Goal: Task Accomplishment & Management: Complete application form

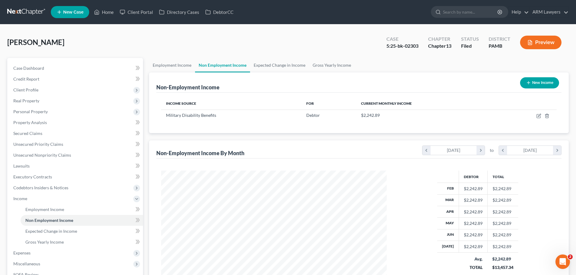
scroll to position [113, 238]
click at [17, 11] on link at bounding box center [26, 12] width 39 height 11
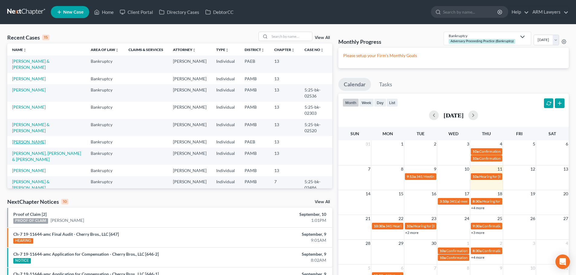
click at [46, 139] on link "[PERSON_NAME]" at bounding box center [29, 141] width 34 height 5
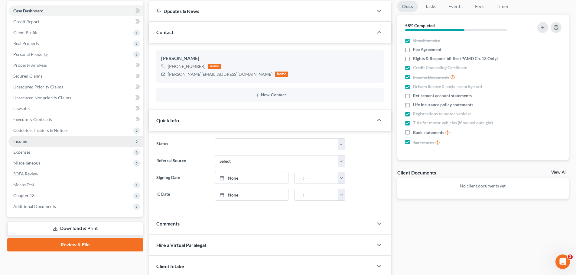
scroll to position [60, 0]
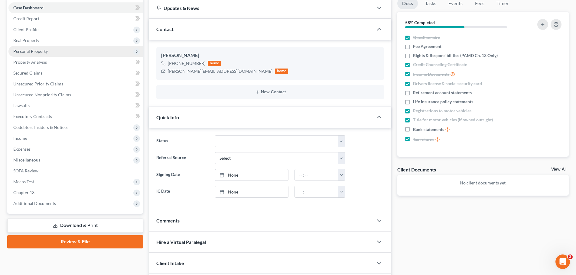
click at [30, 51] on span "Personal Property" at bounding box center [30, 51] width 34 height 5
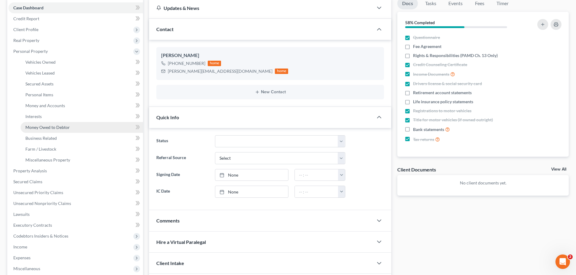
drag, startPoint x: 42, startPoint y: 127, endPoint x: 50, endPoint y: 128, distance: 7.6
click at [42, 127] on span "Money Owed to Debtor" at bounding box center [47, 127] width 44 height 5
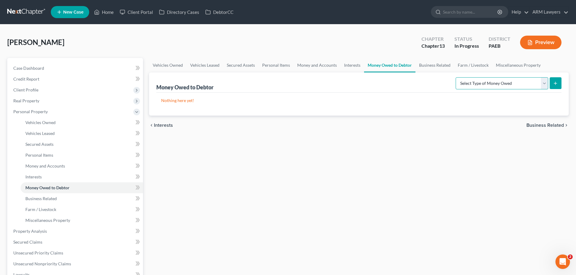
click at [480, 86] on select "Select Type of Money Owed Accounts Receivable Alimony Child Support Claims Agai…" at bounding box center [501, 83] width 92 height 12
click at [345, 65] on link "Interests" at bounding box center [352, 65] width 24 height 15
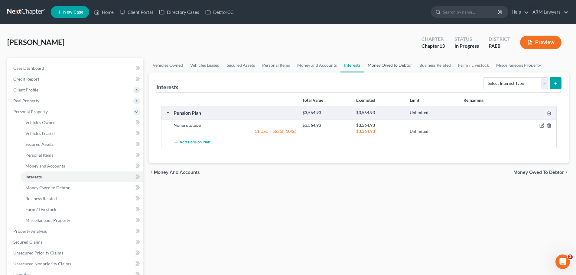
click at [377, 68] on link "Money Owed to Debtor" at bounding box center [390, 65] width 52 height 15
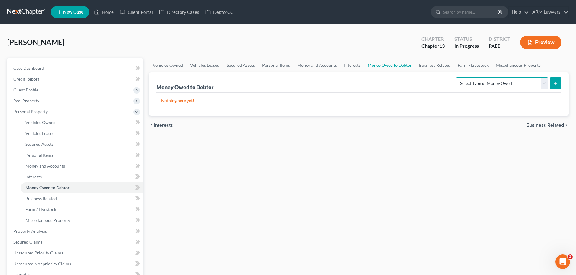
click at [494, 81] on select "Select Type of Money Owed Accounts Receivable Alimony Child Support Claims Agai…" at bounding box center [501, 83] width 92 height 12
select select "expected_tax_refund"
click at [456, 77] on select "Select Type of Money Owed Accounts Receivable Alimony Child Support Claims Agai…" at bounding box center [501, 83] width 92 height 12
click at [557, 82] on icon "submit" at bounding box center [555, 83] width 5 height 5
select select "0"
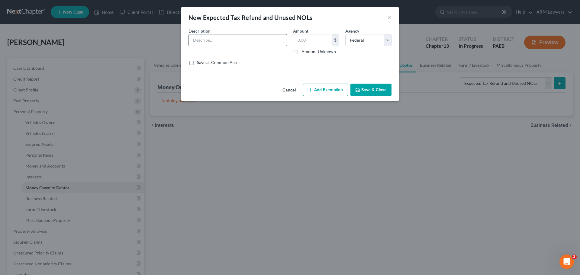
click at [214, 39] on input "text" at bounding box center [238, 39] width 98 height 11
type input "2025 Tax Refund"
click at [306, 44] on input "text" at bounding box center [312, 39] width 38 height 11
type input "5,700"
click at [324, 88] on button "Add Exemption" at bounding box center [325, 90] width 45 height 13
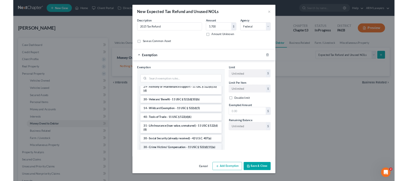
scroll to position [181, 0]
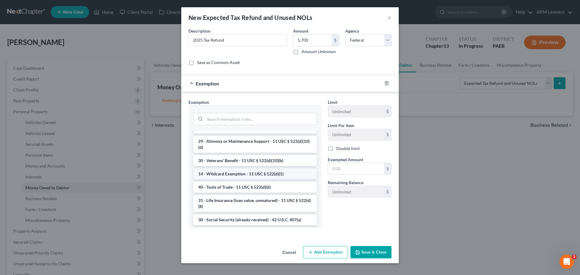
click at [258, 180] on li "14 - Wildcard Exemption - 11 USC § 522(d)(5)" at bounding box center [255, 174] width 124 height 11
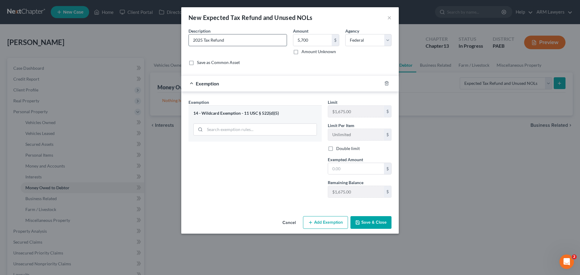
click at [192, 38] on input "2025 Tax Refund" at bounding box center [238, 39] width 98 height 11
type input "Anticipated 2025 Tax Refund"
click at [388, 17] on button "×" at bounding box center [389, 17] width 4 height 7
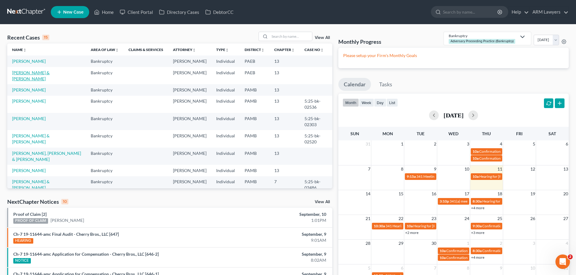
click at [29, 73] on link "[PERSON_NAME] & [PERSON_NAME]" at bounding box center [30, 75] width 37 height 11
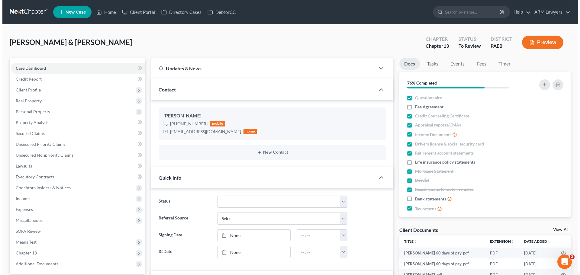
scroll to position [19, 0]
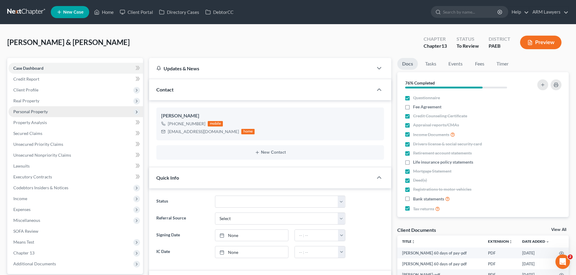
click at [38, 110] on span "Personal Property" at bounding box center [30, 111] width 34 height 5
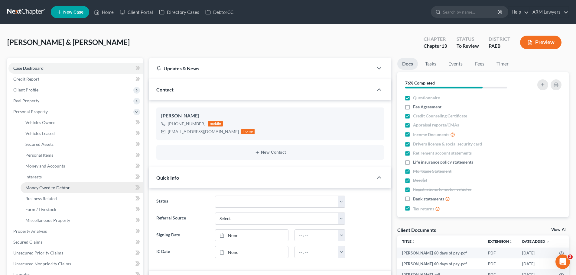
click at [49, 188] on span "Money Owed to Debtor" at bounding box center [47, 187] width 44 height 5
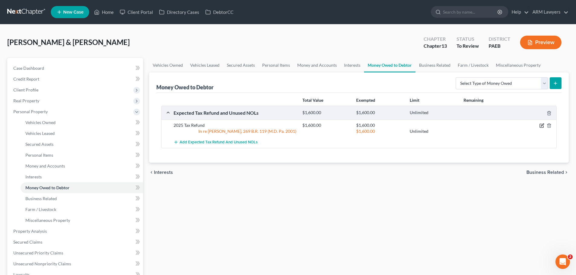
click at [539, 125] on icon "button" at bounding box center [541, 125] width 5 height 5
select select "0"
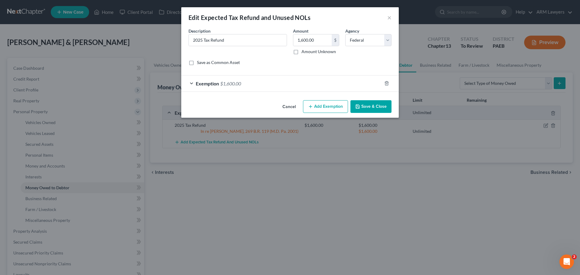
click at [337, 81] on div "Exemption $1,600.00" at bounding box center [281, 84] width 201 height 16
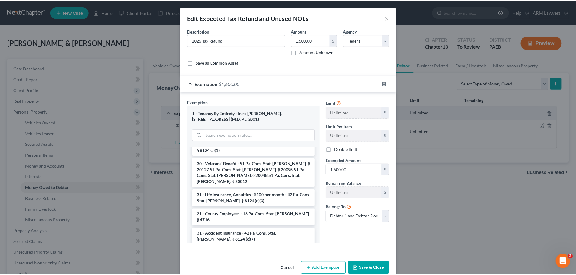
scroll to position [60, 0]
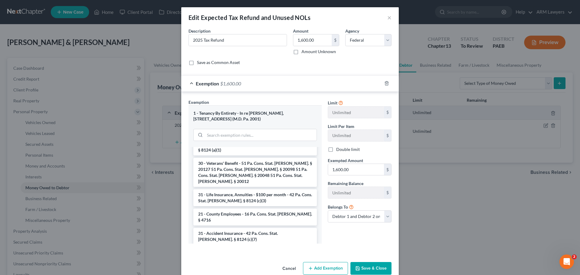
click at [480, 219] on div "Edit Expected Tax Refund and Unused NOLs × An exemption set must first be selec…" at bounding box center [290, 137] width 580 height 275
click at [387, 18] on button "×" at bounding box center [389, 17] width 4 height 7
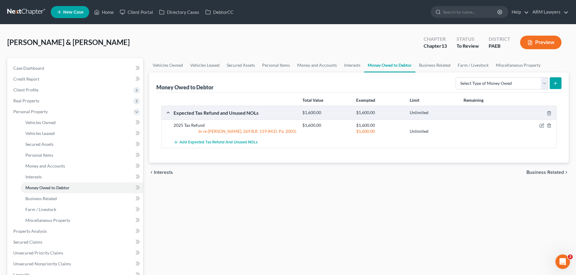
click at [22, 11] on link at bounding box center [26, 12] width 39 height 11
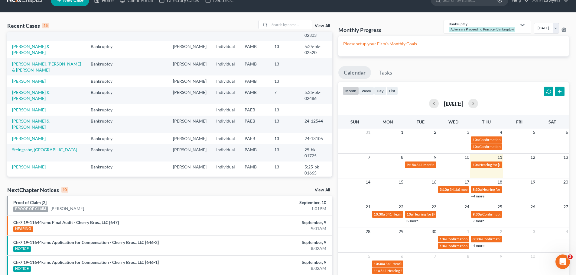
scroll to position [30, 0]
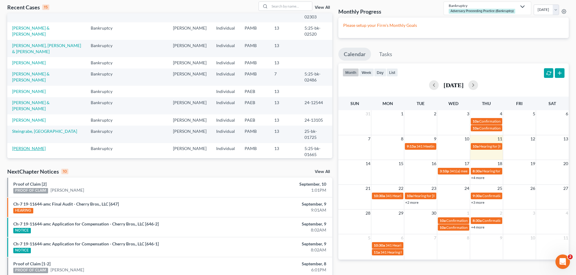
click at [28, 146] on link "[PERSON_NAME]" at bounding box center [29, 148] width 34 height 5
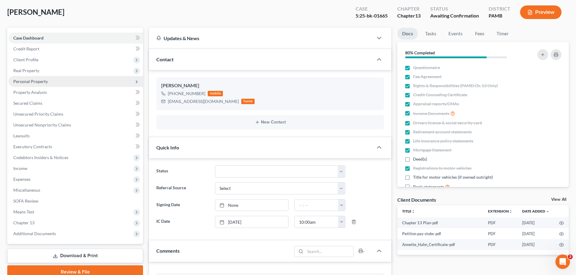
click at [33, 82] on span "Personal Property" at bounding box center [30, 81] width 34 height 5
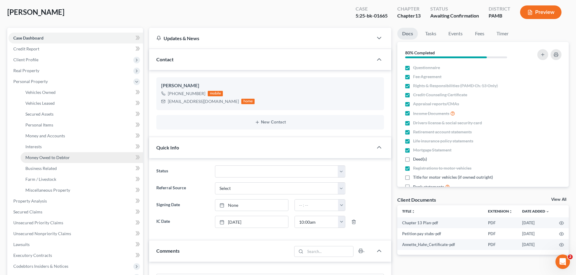
click at [43, 158] on span "Money Owed to Debtor" at bounding box center [47, 157] width 44 height 5
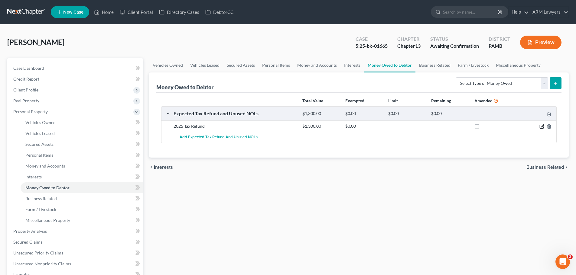
click at [544, 127] on icon "button" at bounding box center [541, 126] width 5 height 5
select select "0"
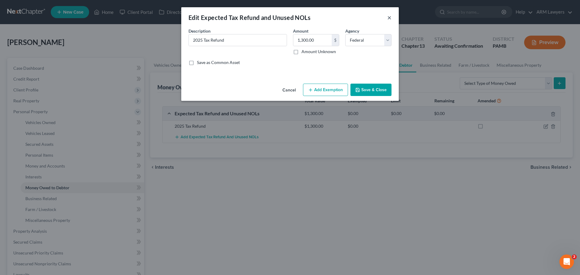
click at [388, 17] on button "×" at bounding box center [389, 17] width 4 height 7
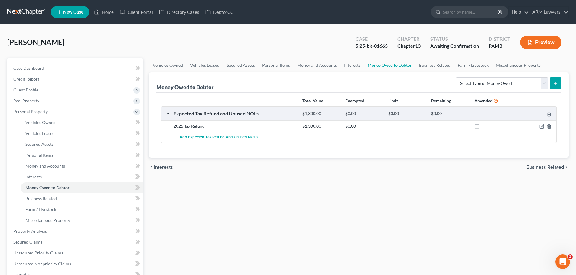
click at [32, 11] on link at bounding box center [26, 12] width 39 height 11
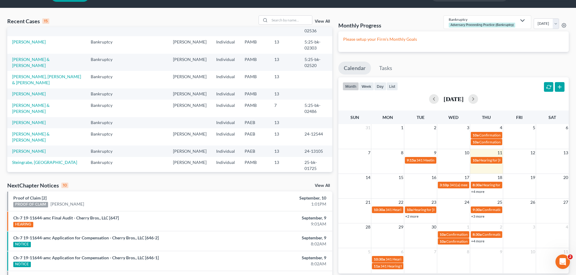
scroll to position [30, 0]
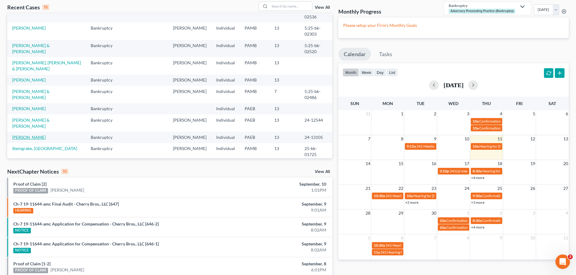
click at [23, 135] on link "Cox, Collin" at bounding box center [29, 137] width 34 height 5
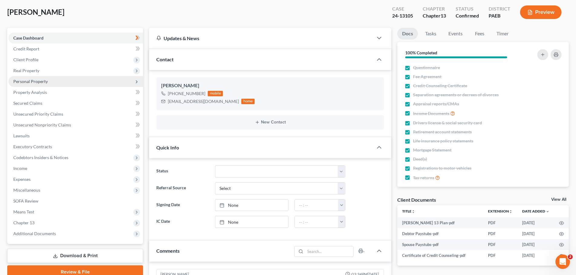
click at [25, 81] on span "Personal Property" at bounding box center [30, 81] width 34 height 5
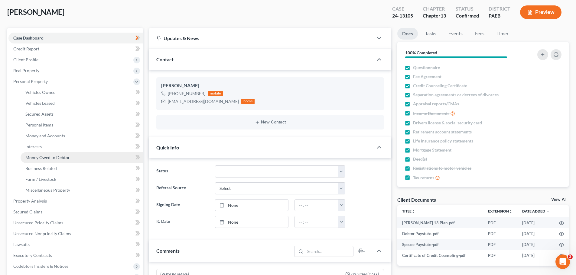
click at [51, 157] on span "Money Owed to Debtor" at bounding box center [47, 157] width 44 height 5
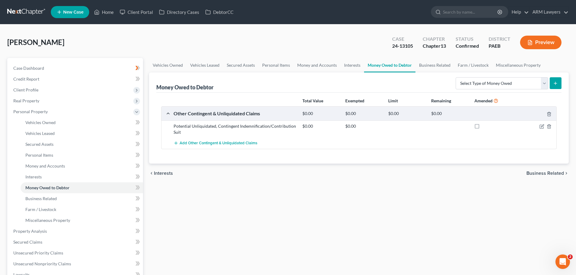
click at [22, 10] on link at bounding box center [26, 12] width 39 height 11
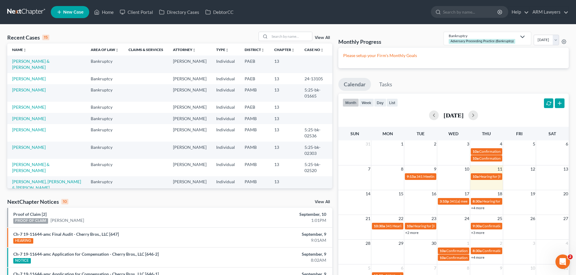
drag, startPoint x: 321, startPoint y: 37, endPoint x: 321, endPoint y: 40, distance: 3.3
click at [321, 37] on link "View All" at bounding box center [322, 38] width 15 height 4
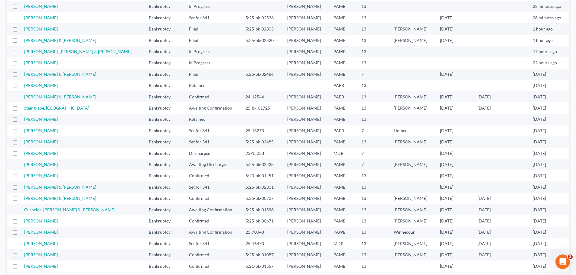
scroll to position [121, 0]
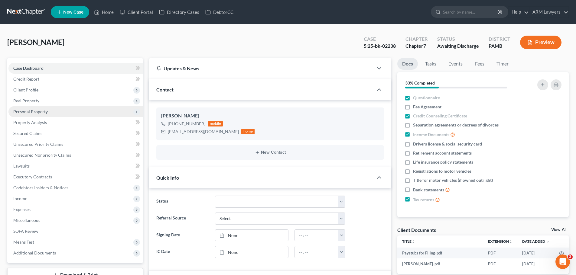
click at [28, 109] on span "Personal Property" at bounding box center [30, 111] width 34 height 5
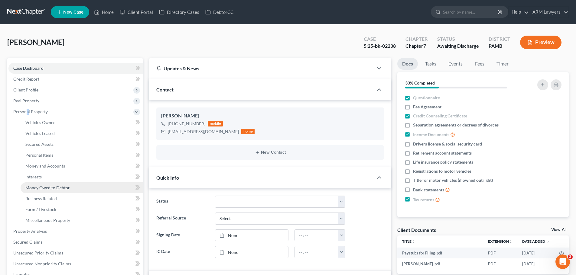
click at [61, 189] on span "Money Owed to Debtor" at bounding box center [47, 187] width 44 height 5
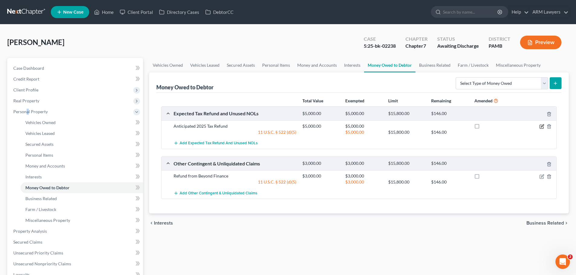
click at [542, 127] on icon "button" at bounding box center [542, 126] width 3 height 3
select select "0"
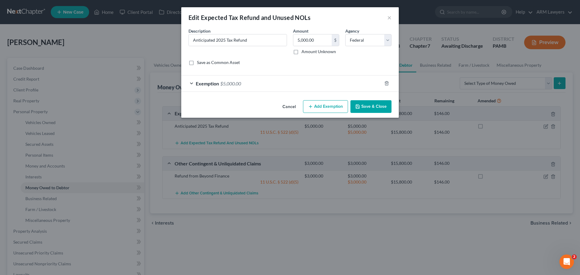
click at [241, 85] on span "$5,000.00" at bounding box center [230, 84] width 21 height 6
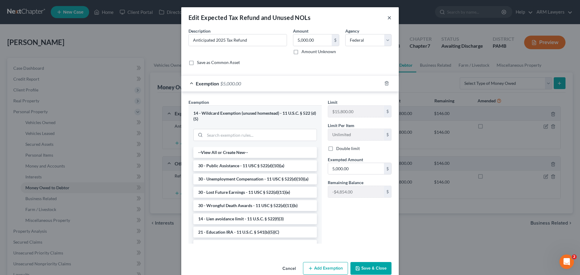
click at [387, 18] on button "×" at bounding box center [389, 17] width 4 height 7
